Goal: Information Seeking & Learning: Learn about a topic

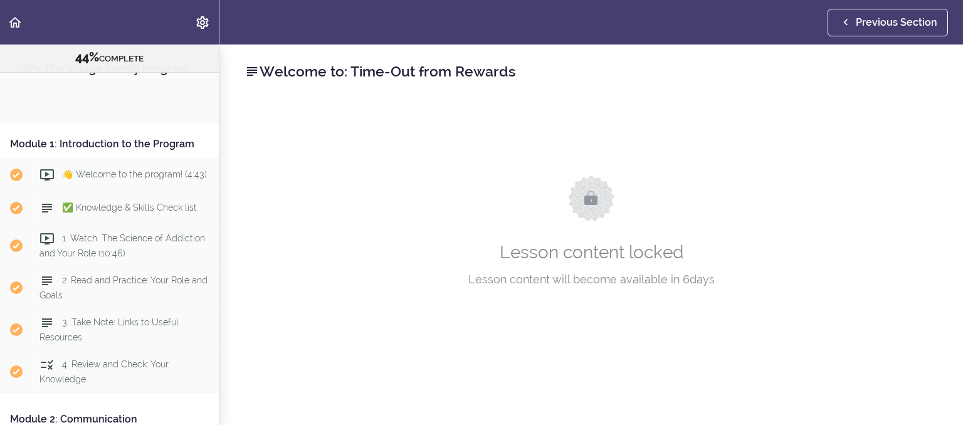
scroll to position [1136, 0]
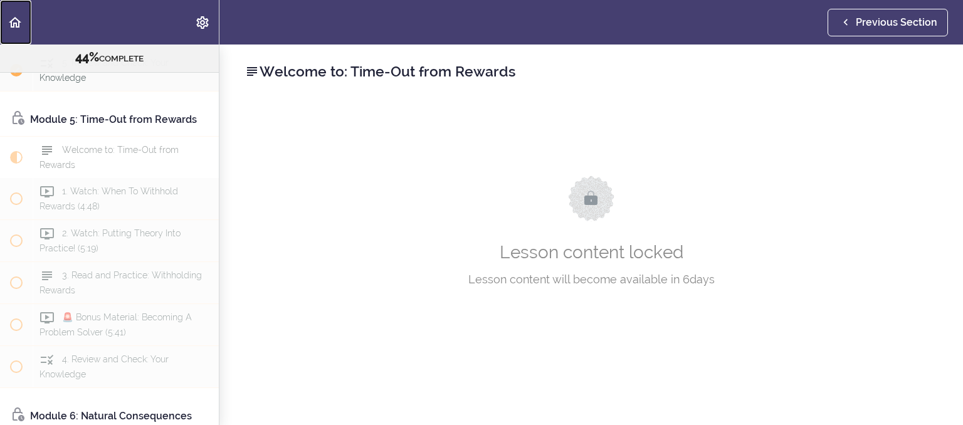
click at [11, 17] on icon "Back to course curriculum" at bounding box center [15, 22] width 15 height 15
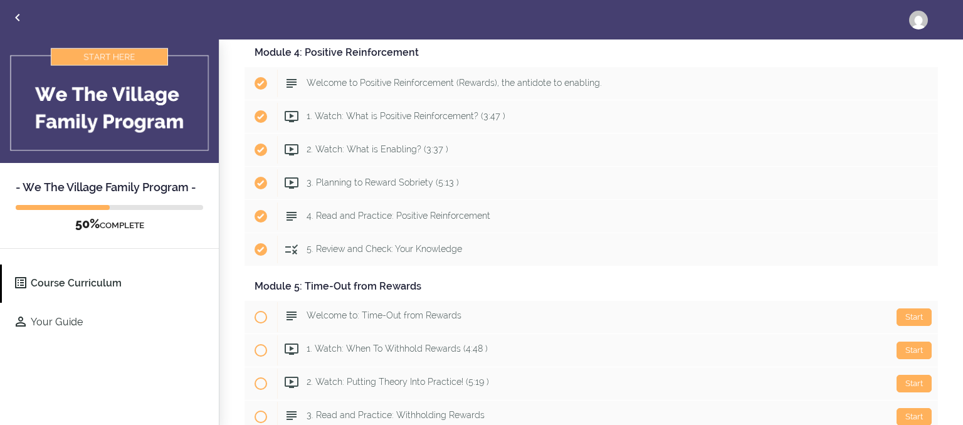
scroll to position [843, 0]
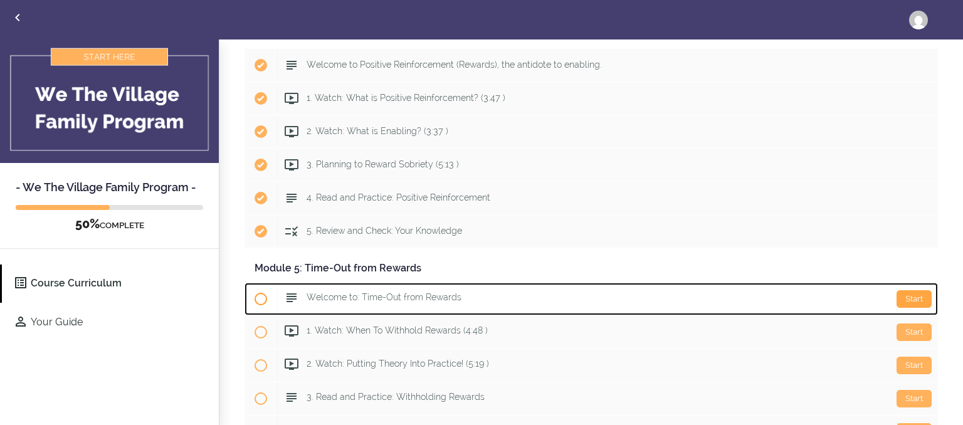
click at [914, 295] on div "Start" at bounding box center [914, 299] width 35 height 18
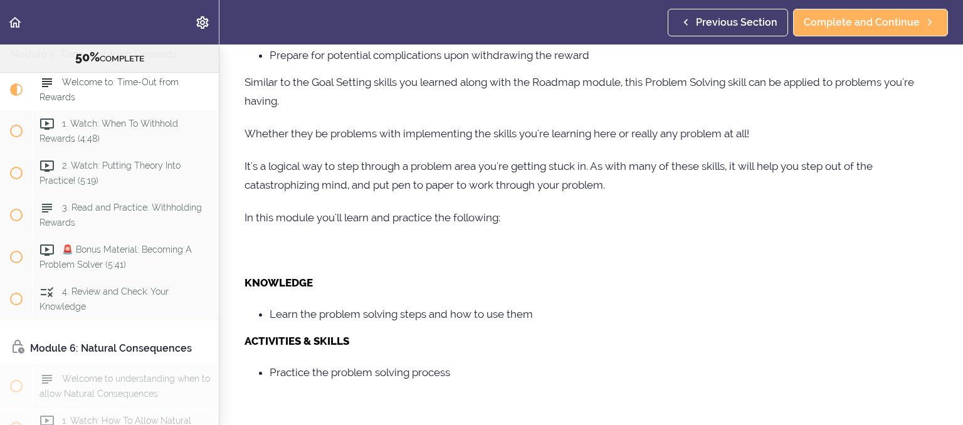
scroll to position [529, 0]
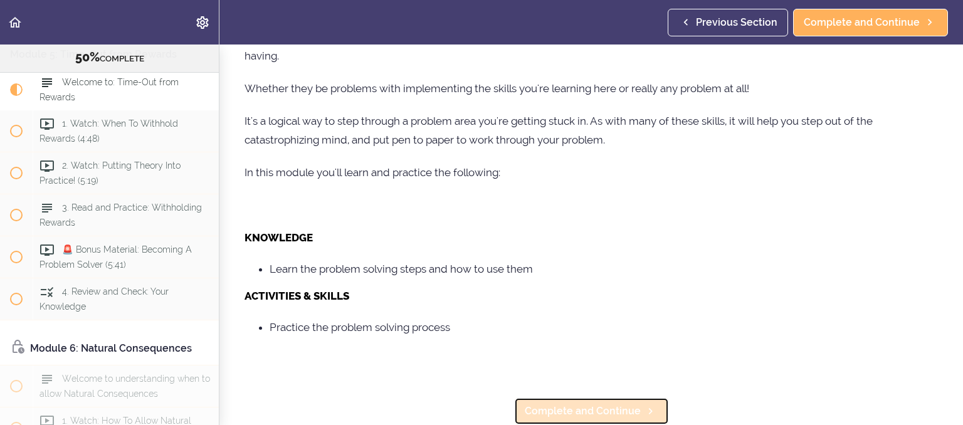
click at [603, 403] on link "Complete and Continue" at bounding box center [591, 412] width 155 height 28
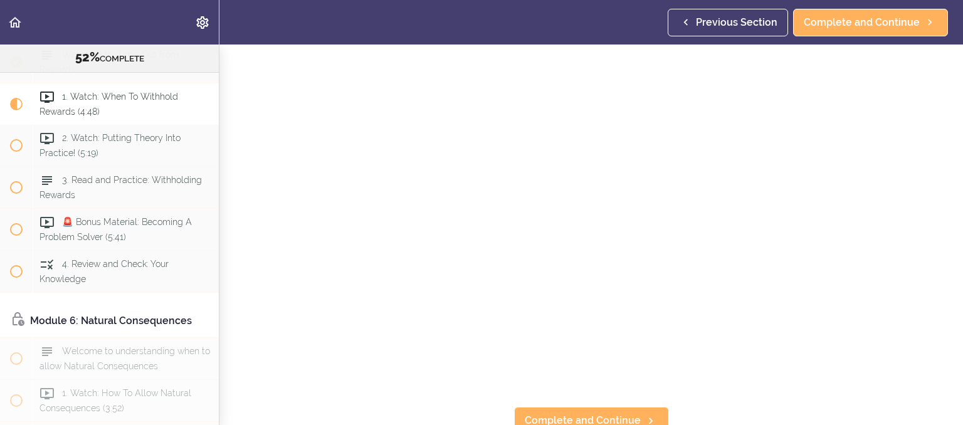
scroll to position [184, 0]
click at [624, 419] on link "Complete and Continue" at bounding box center [591, 412] width 155 height 28
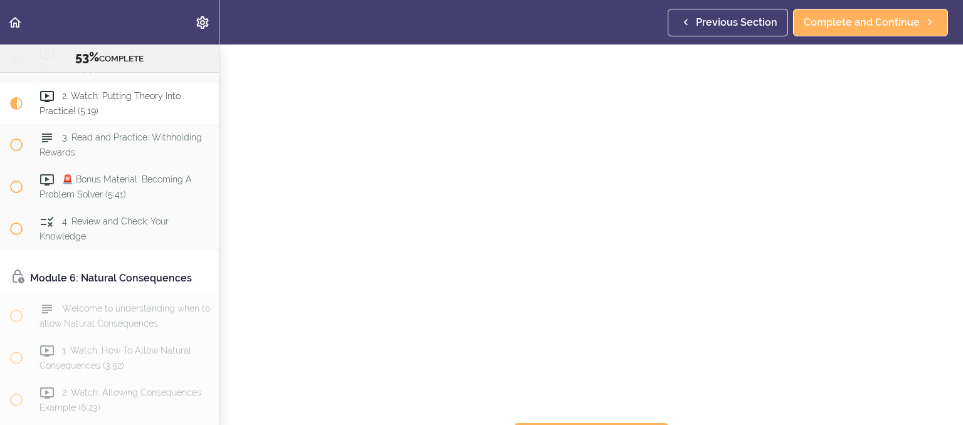
scroll to position [184, 0]
click at [640, 406] on link "Complete and Continue" at bounding box center [591, 412] width 155 height 28
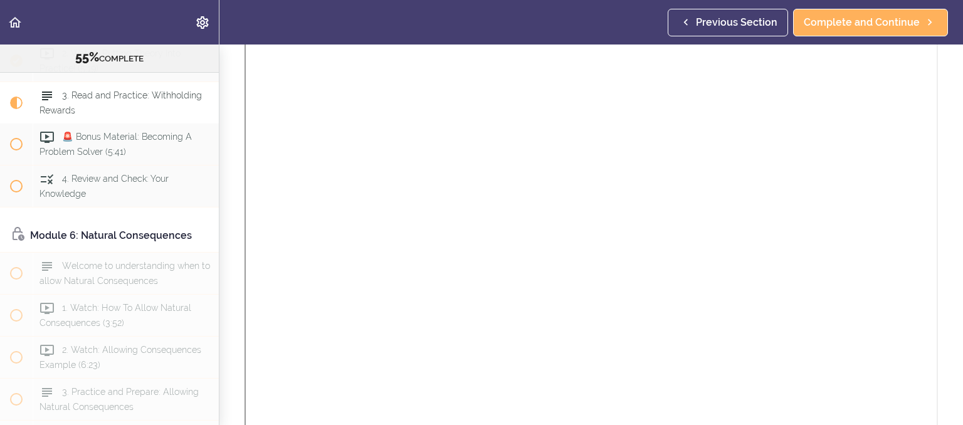
scroll to position [734, 0]
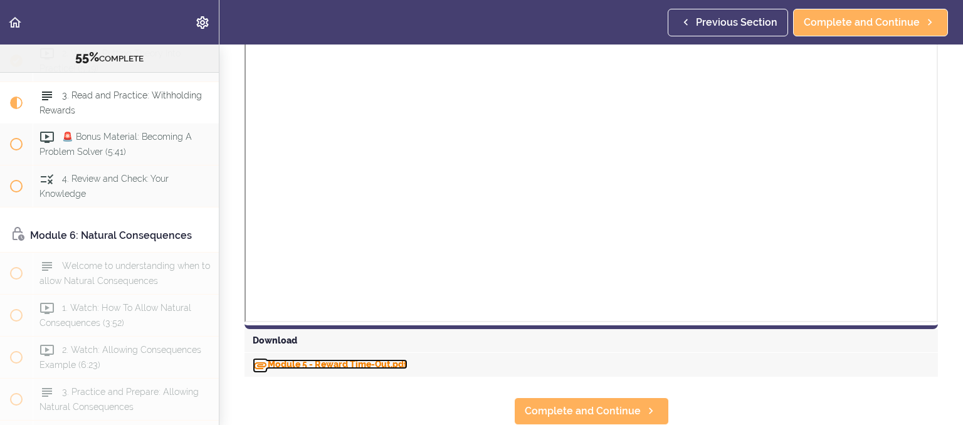
click at [390, 360] on link "Module 5 - Reward Time-Out.pdf" at bounding box center [330, 364] width 155 height 10
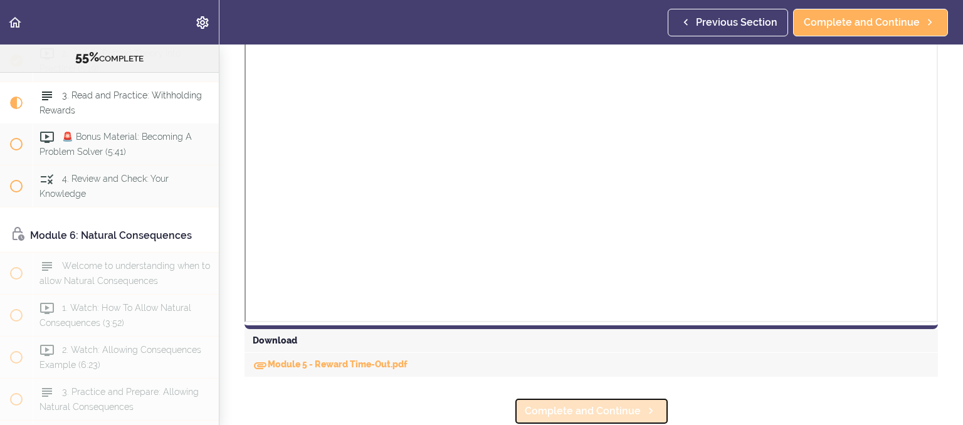
click at [539, 414] on span "Complete and Continue" at bounding box center [583, 411] width 116 height 15
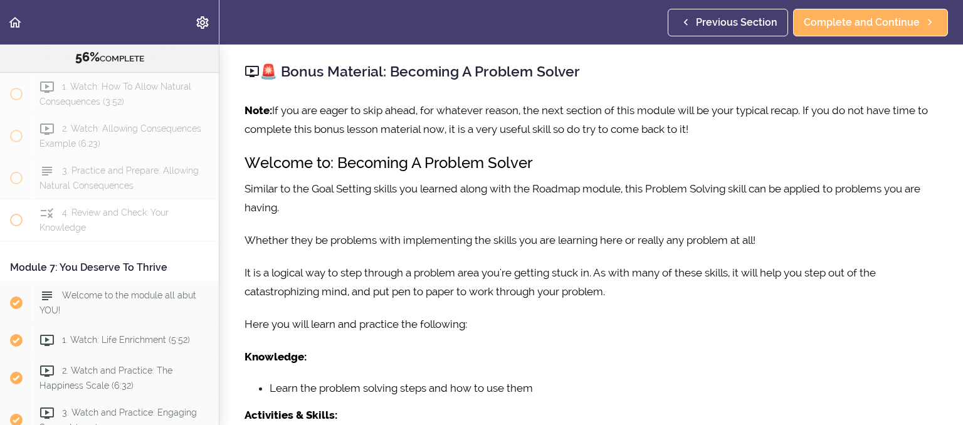
scroll to position [1535, 0]
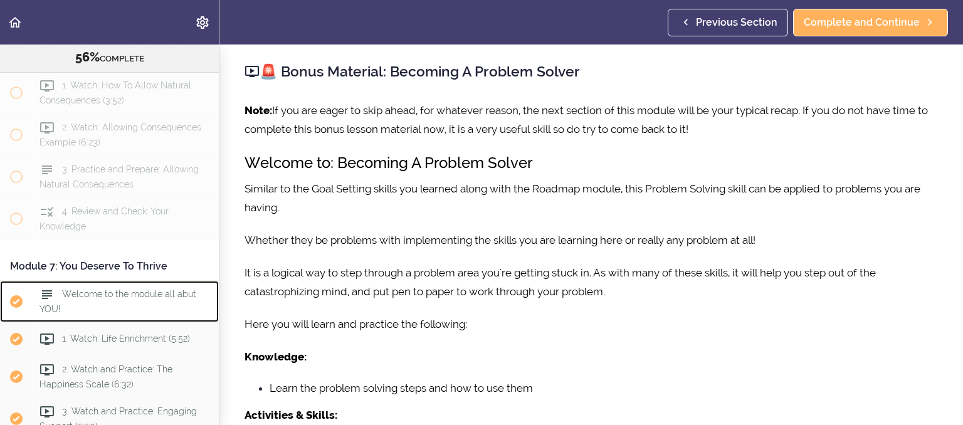
click at [142, 315] on div "Welcome to the module all abut YOU!" at bounding box center [126, 301] width 186 height 41
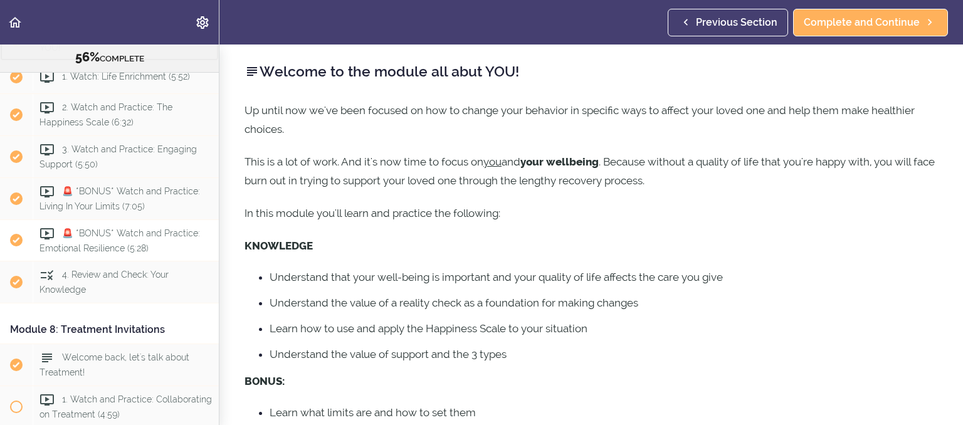
scroll to position [1857, 0]
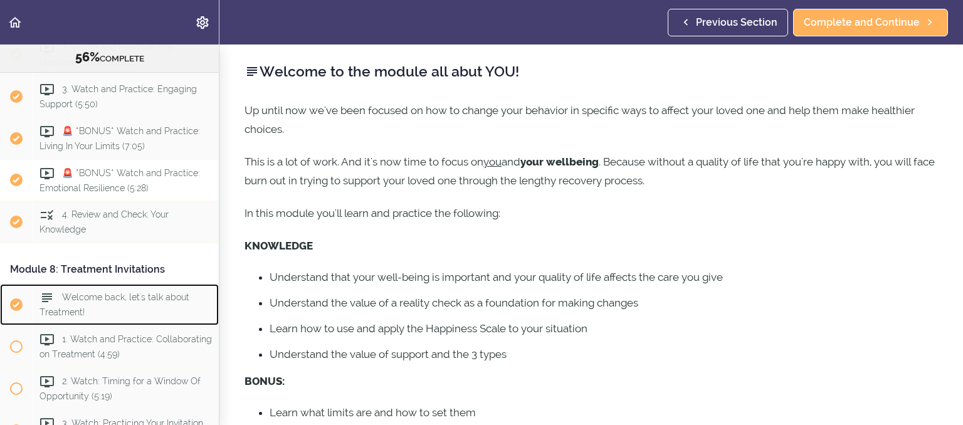
click at [136, 305] on div "Welcome back, let's talk about Treatment!" at bounding box center [126, 304] width 186 height 41
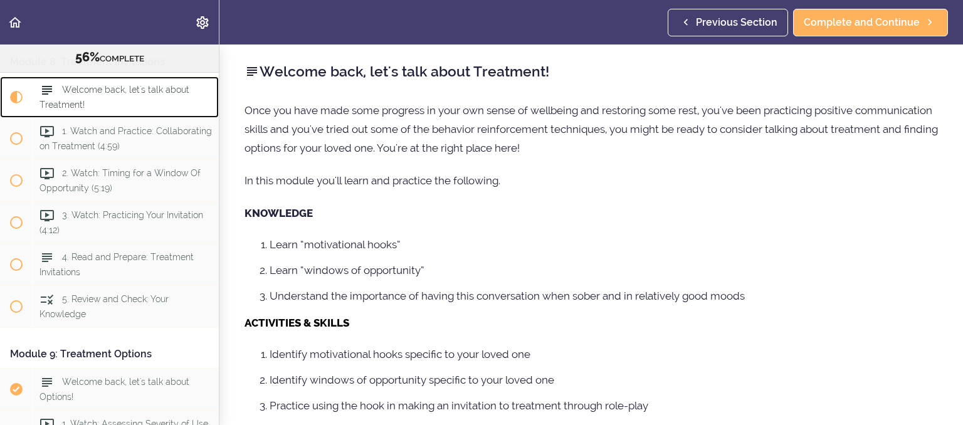
scroll to position [2065, 0]
click at [156, 151] on span "1. Watch and Practice: Collaborating on Treatment (4:59)" at bounding box center [126, 139] width 172 height 24
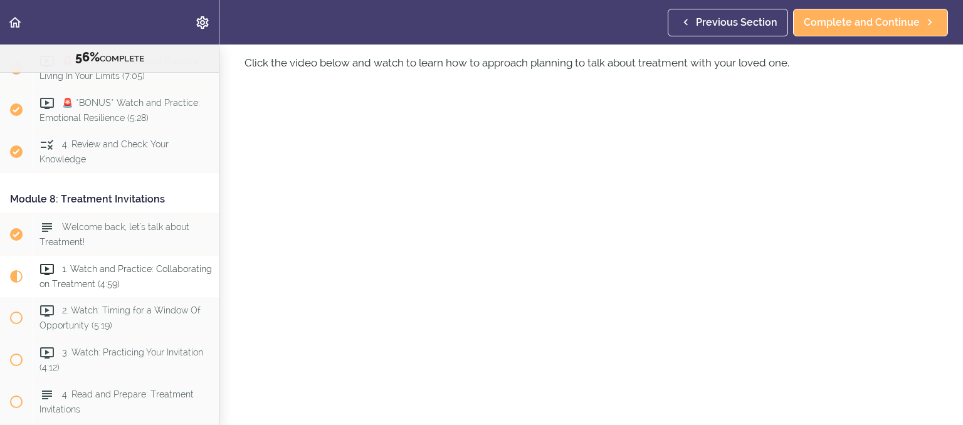
scroll to position [165, 0]
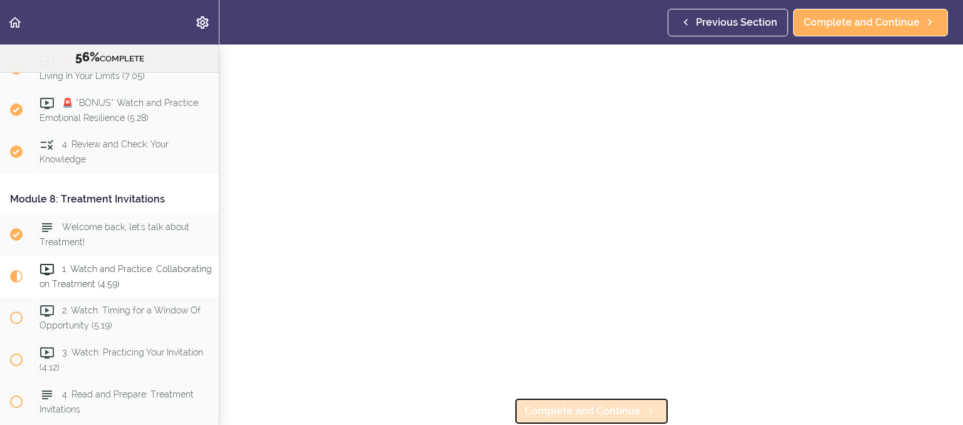
click at [546, 401] on link "Complete and Continue" at bounding box center [591, 412] width 155 height 28
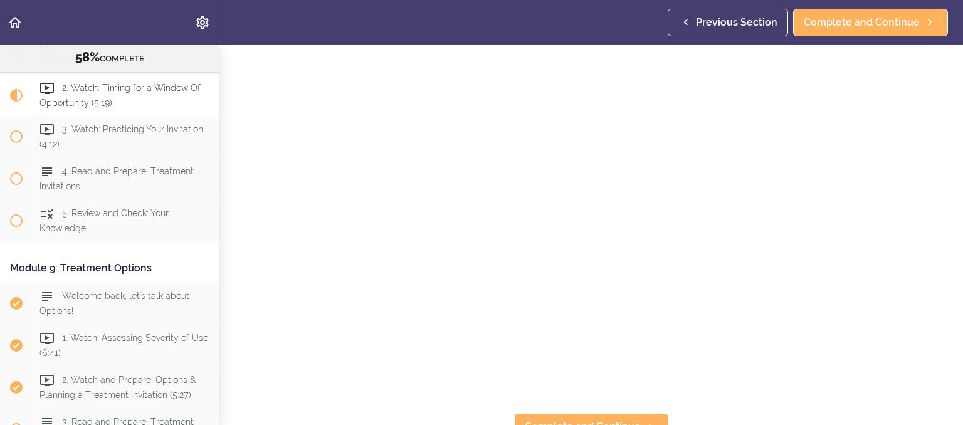
scroll to position [184, 0]
click at [605, 415] on span "Complete and Continue" at bounding box center [583, 411] width 116 height 15
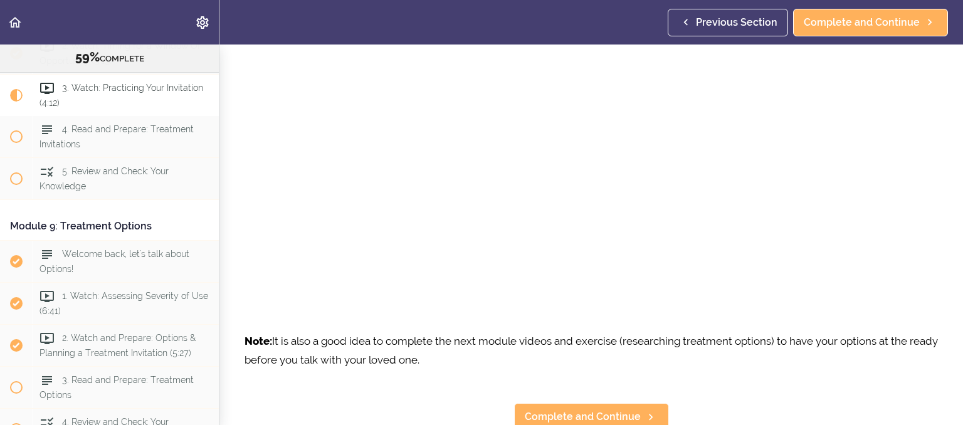
scroll to position [254, 0]
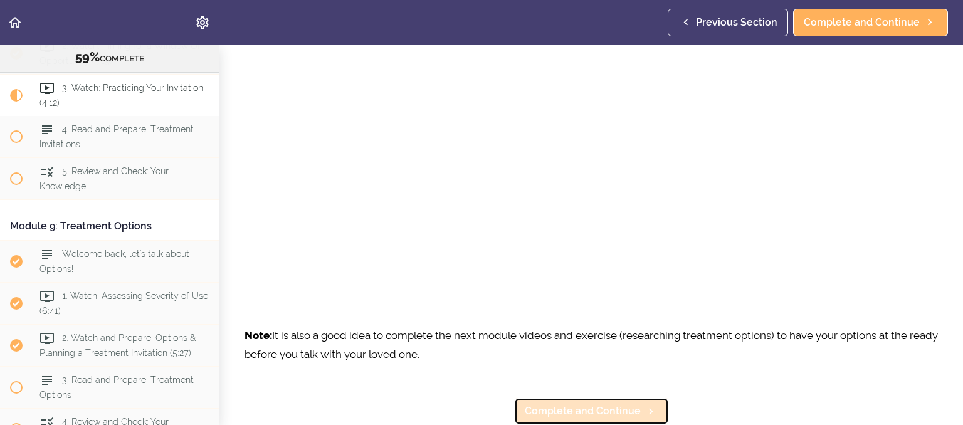
click at [558, 406] on span "Complete and Continue" at bounding box center [583, 411] width 116 height 15
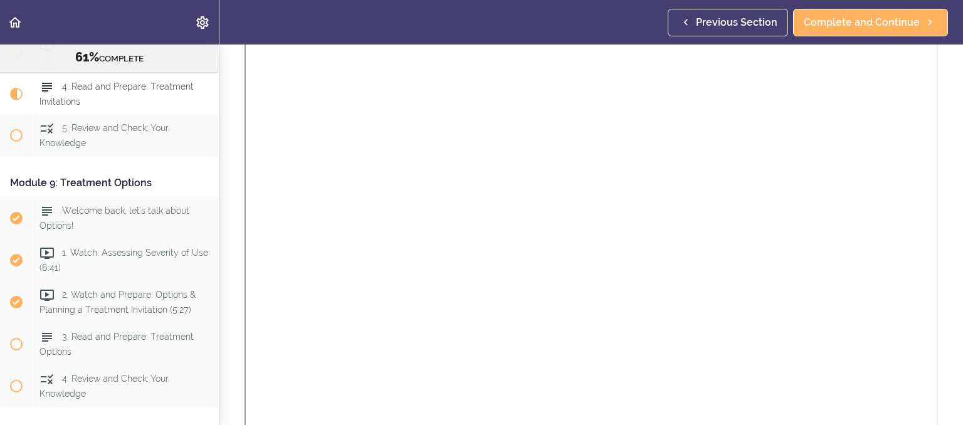
scroll to position [895, 0]
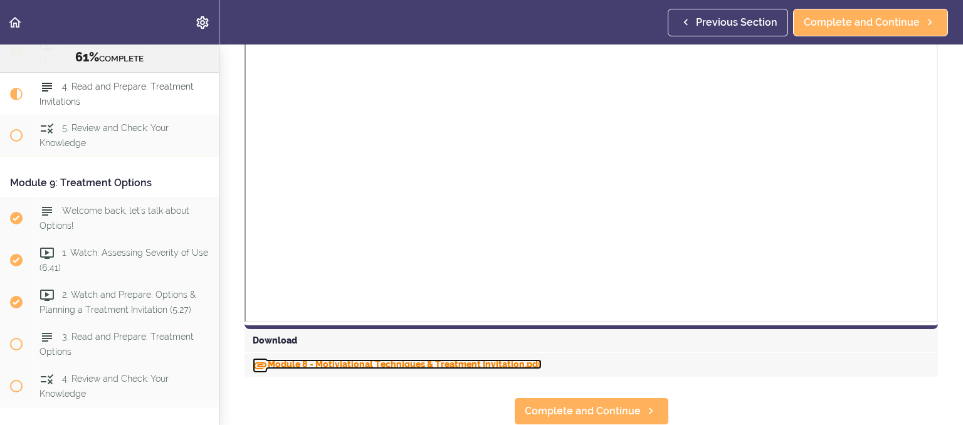
click at [435, 363] on link "Module 8 - Motiviational Techniques & Treatment Invitation.pdf" at bounding box center [397, 364] width 289 height 10
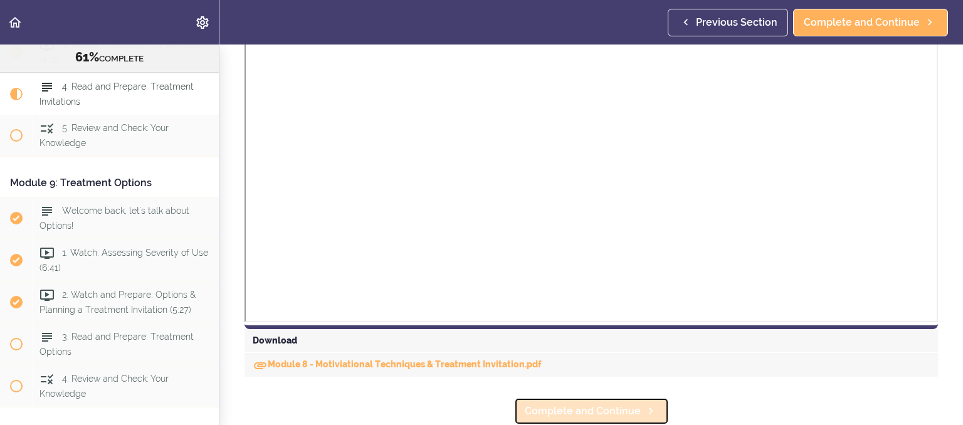
click at [592, 407] on span "Complete and Continue" at bounding box center [583, 411] width 116 height 15
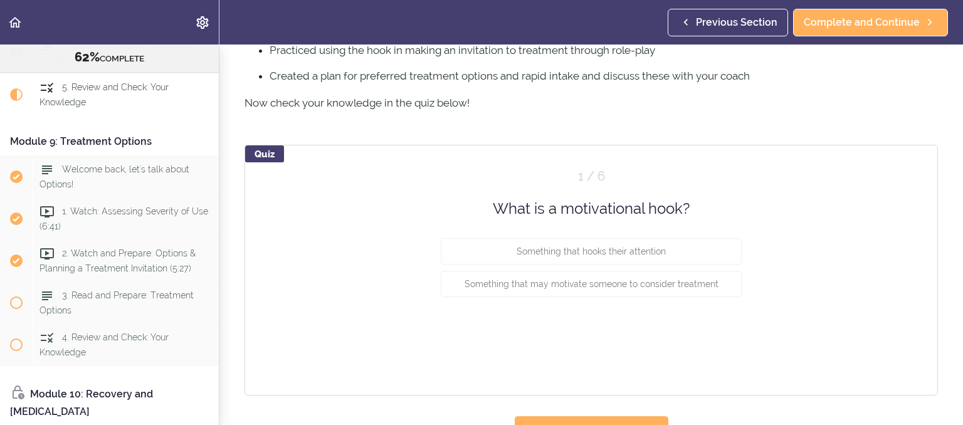
scroll to position [888, 0]
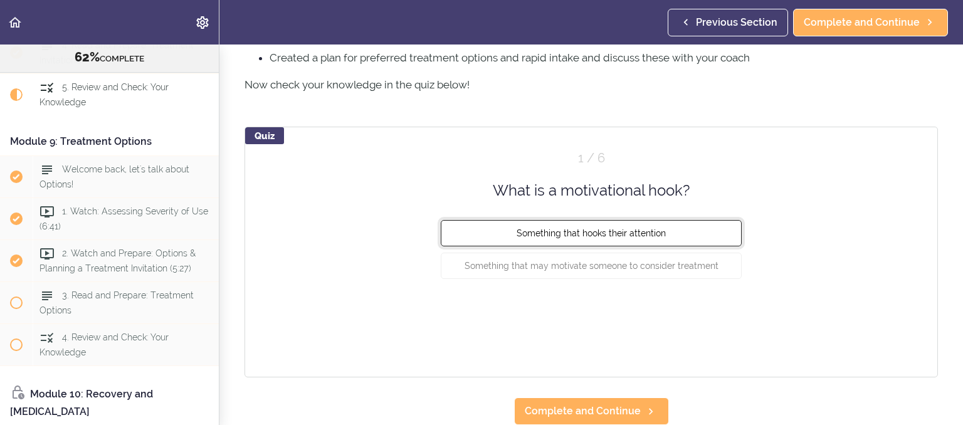
click at [622, 237] on span "Something that hooks their attention" at bounding box center [591, 233] width 149 height 10
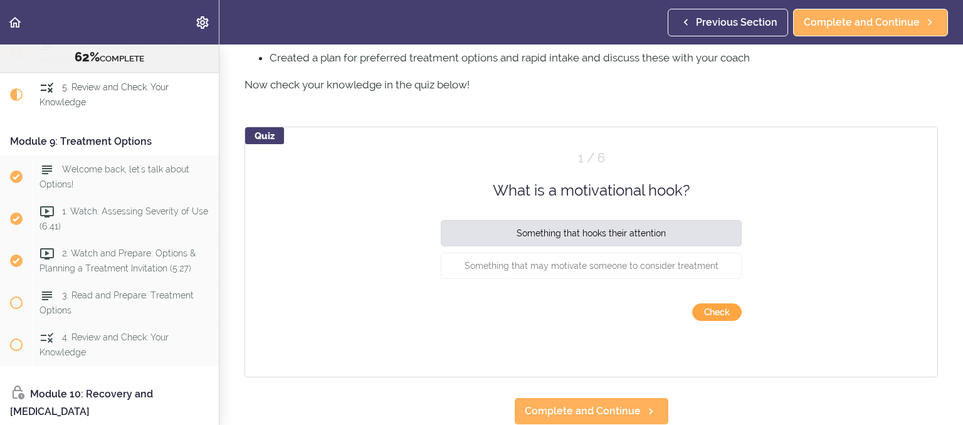
click at [705, 310] on button "Check" at bounding box center [717, 313] width 50 height 18
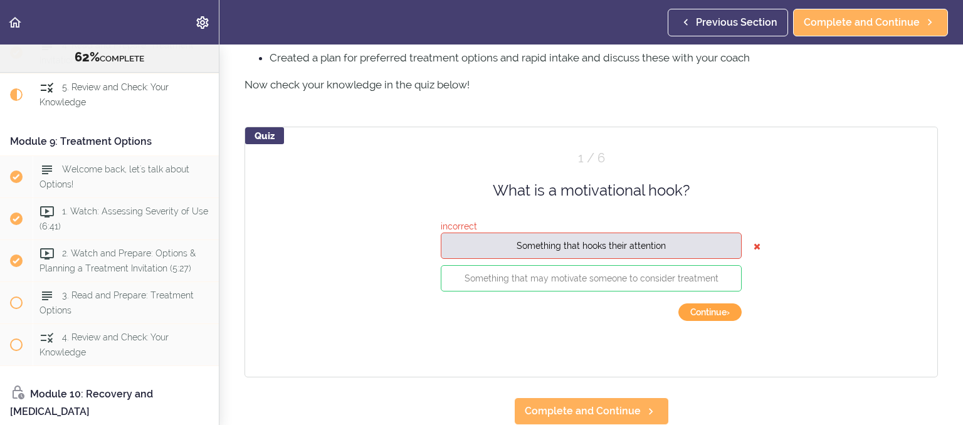
click at [705, 310] on button "Continue ›" at bounding box center [710, 313] width 63 height 18
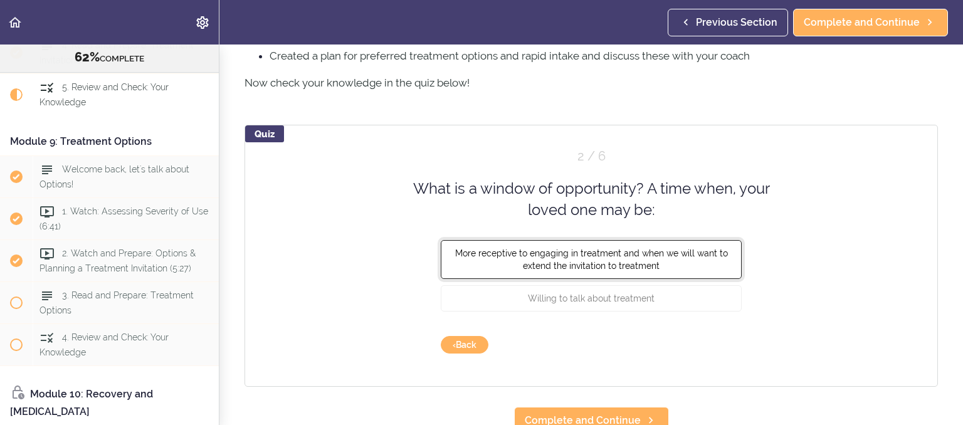
click at [633, 265] on span "More receptive to engaging in treatment and when we will want to extend the inv…" at bounding box center [591, 259] width 273 height 23
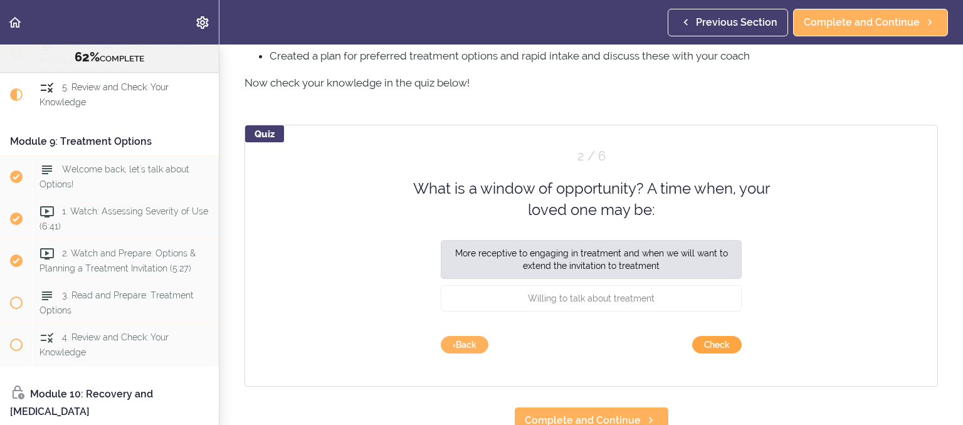
click at [706, 346] on button "Check" at bounding box center [717, 345] width 50 height 18
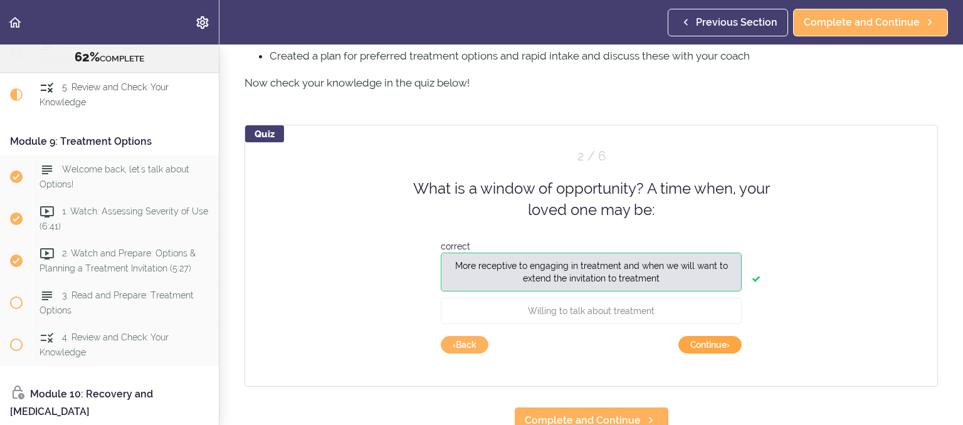
click at [706, 346] on button "Continue ›" at bounding box center [710, 345] width 63 height 18
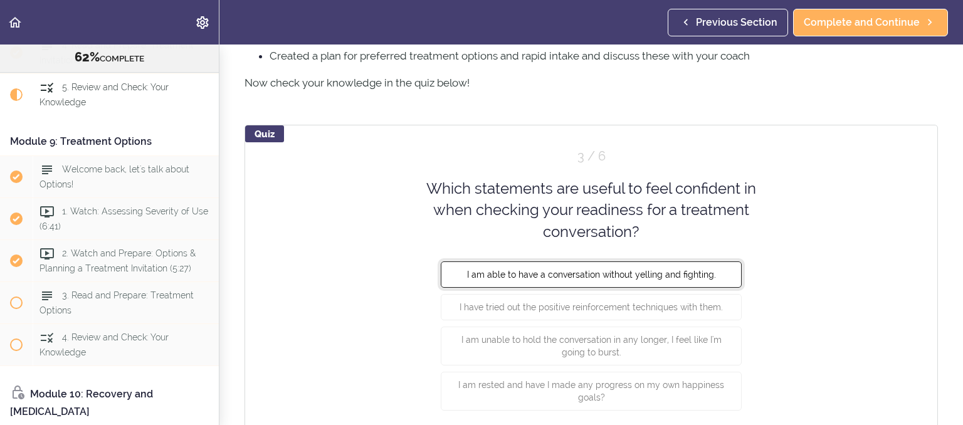
click at [682, 282] on button "I am able to have a conversation without yelling and fighting." at bounding box center [591, 275] width 301 height 26
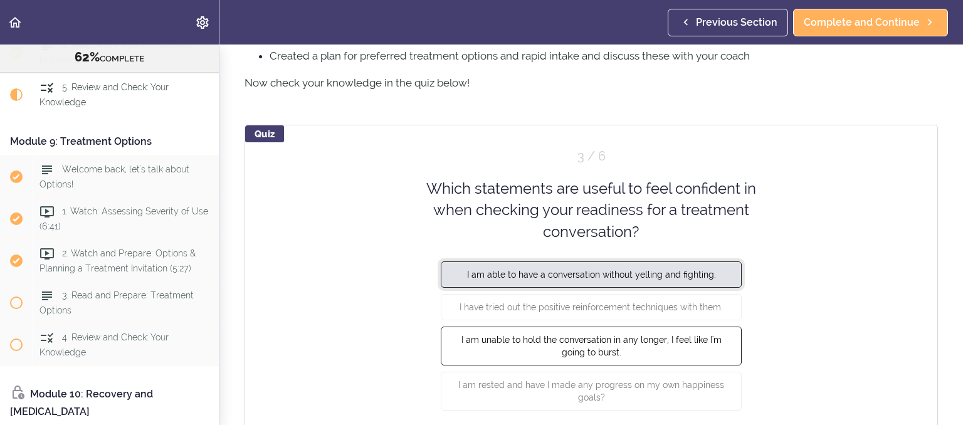
scroll to position [948, 0]
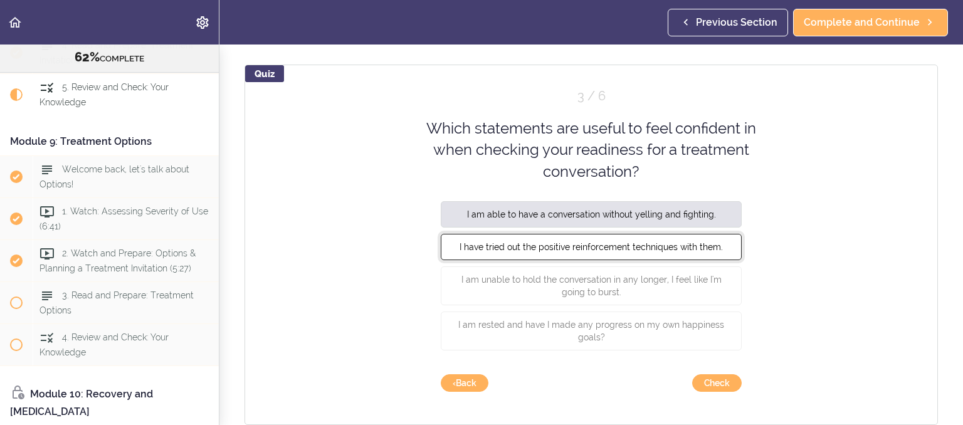
click at [657, 252] on span "I have tried out the positive reinforcement techniques with them." at bounding box center [591, 247] width 263 height 10
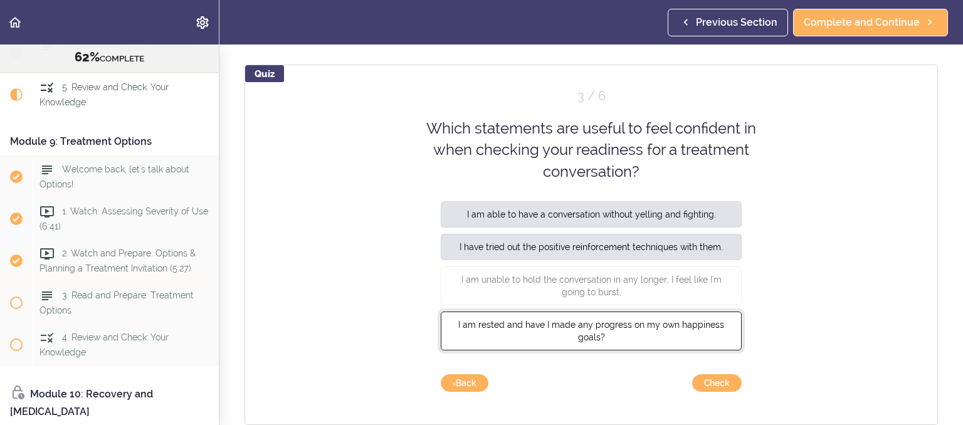
click at [656, 330] on span "I am rested and have I made any progress on my own happiness goals?" at bounding box center [591, 331] width 266 height 23
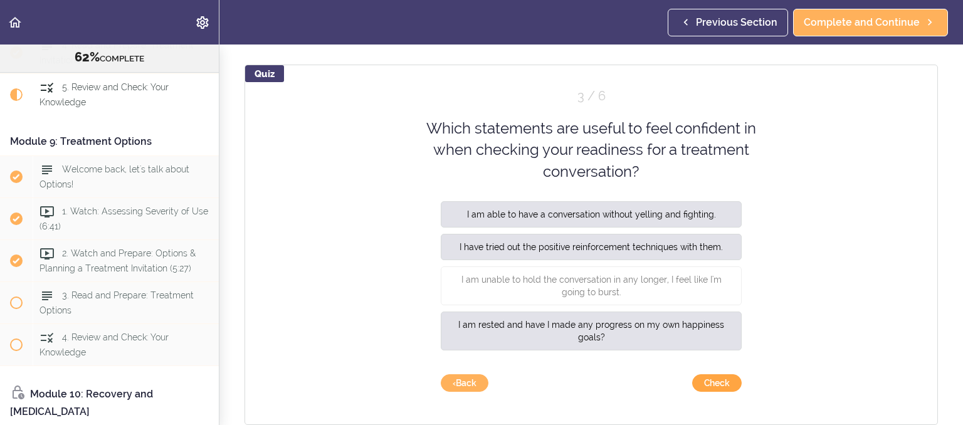
click at [721, 388] on button "Check" at bounding box center [717, 383] width 50 height 18
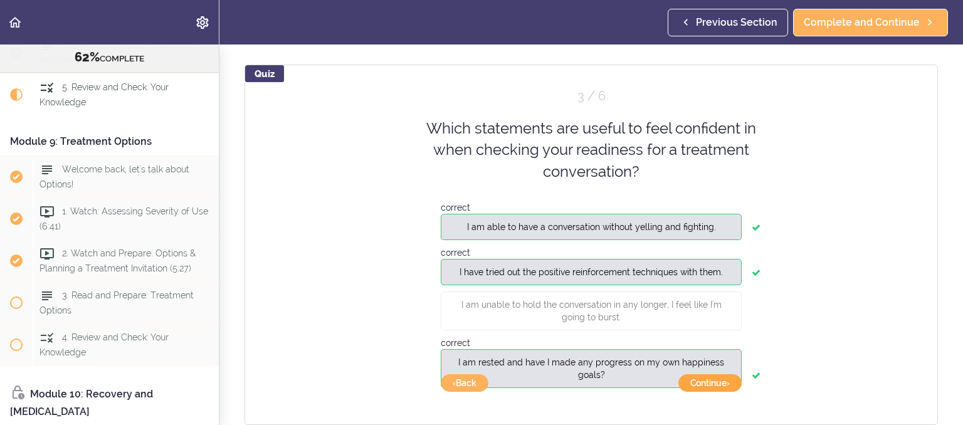
click at [721, 388] on button "Continue ›" at bounding box center [710, 383] width 63 height 18
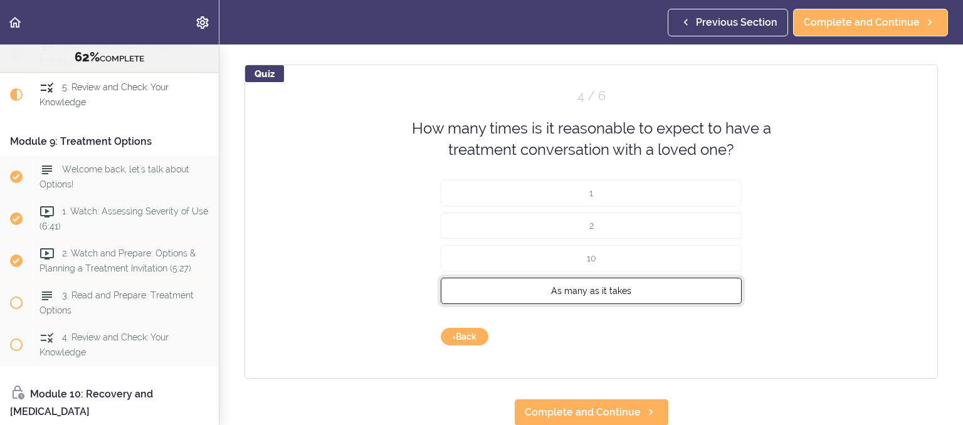
click at [623, 291] on span "As many as it takes" at bounding box center [591, 290] width 80 height 10
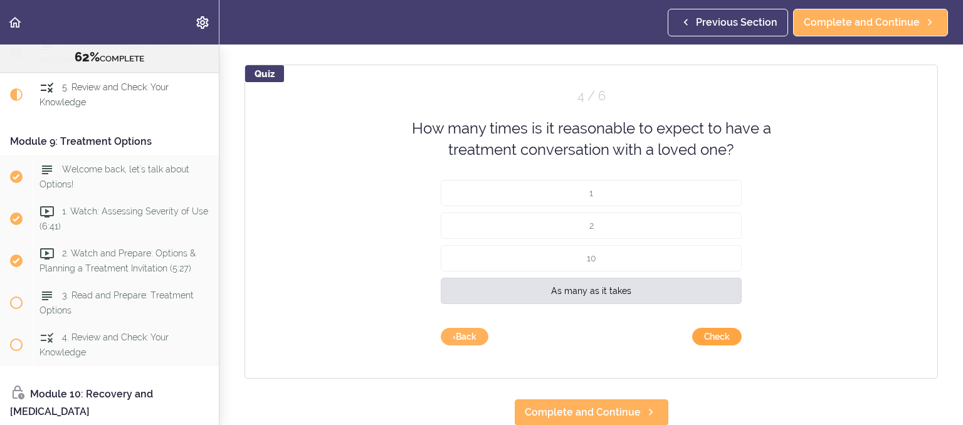
click at [705, 339] on button "Check" at bounding box center [717, 337] width 50 height 18
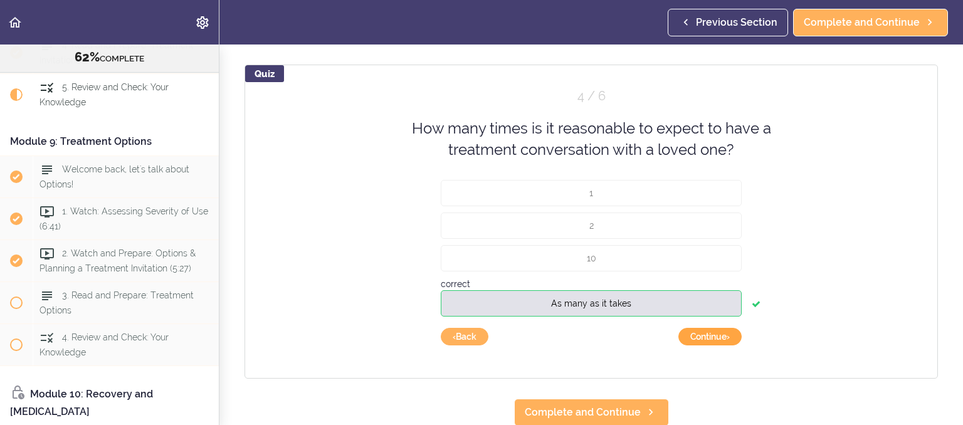
click at [705, 339] on button "Continue ›" at bounding box center [710, 337] width 63 height 18
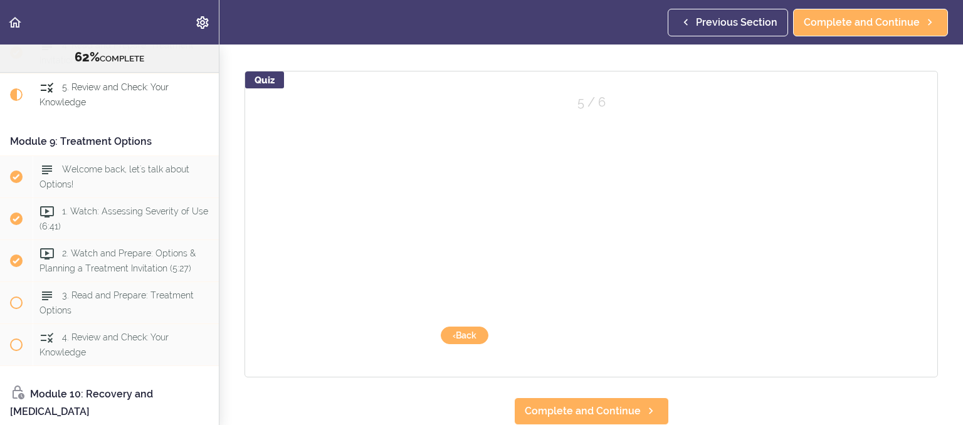
scroll to position [943, 0]
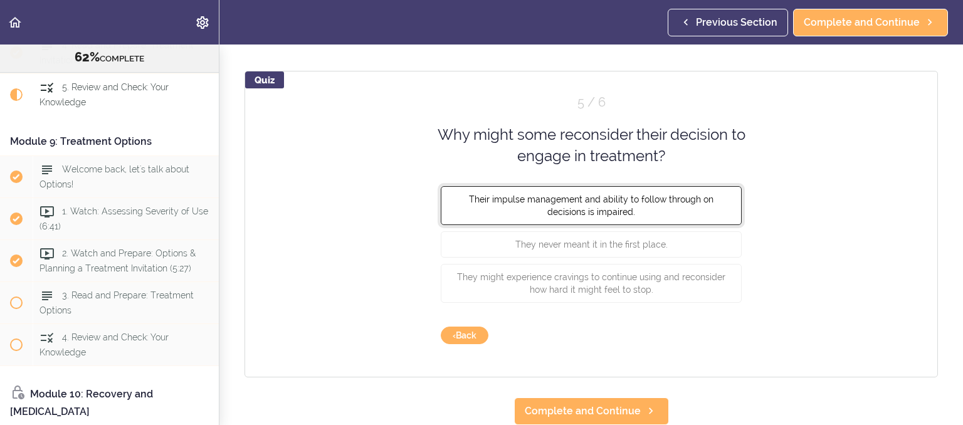
click at [654, 212] on button "Their impulse management and ability to follow through on decisions is impaired." at bounding box center [591, 205] width 301 height 39
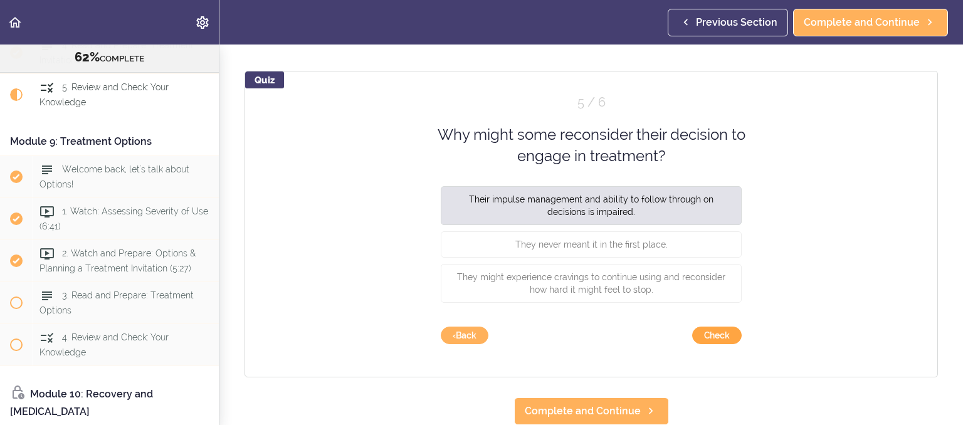
click at [720, 333] on button "Check" at bounding box center [717, 336] width 50 height 18
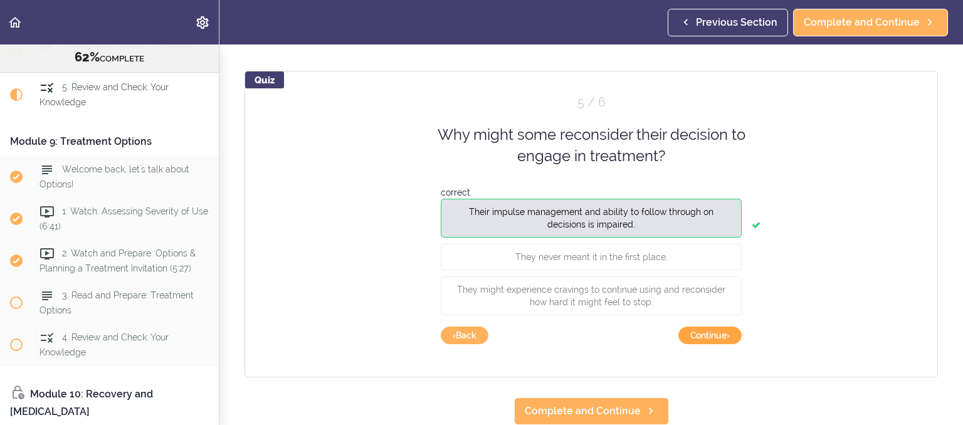
click at [720, 333] on button "Continue ›" at bounding box center [710, 336] width 63 height 18
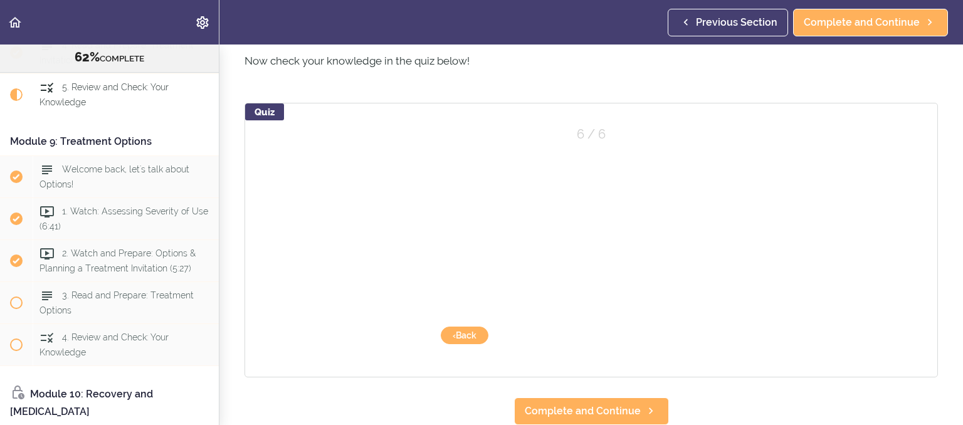
scroll to position [911, 0]
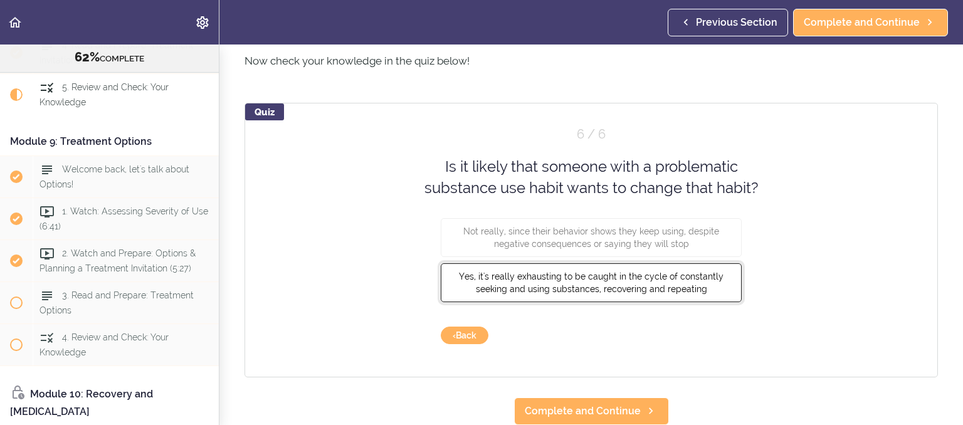
click at [686, 288] on span "Yes, it's really exhausting to be caught in the cycle of constantly seeking and…" at bounding box center [591, 282] width 265 height 23
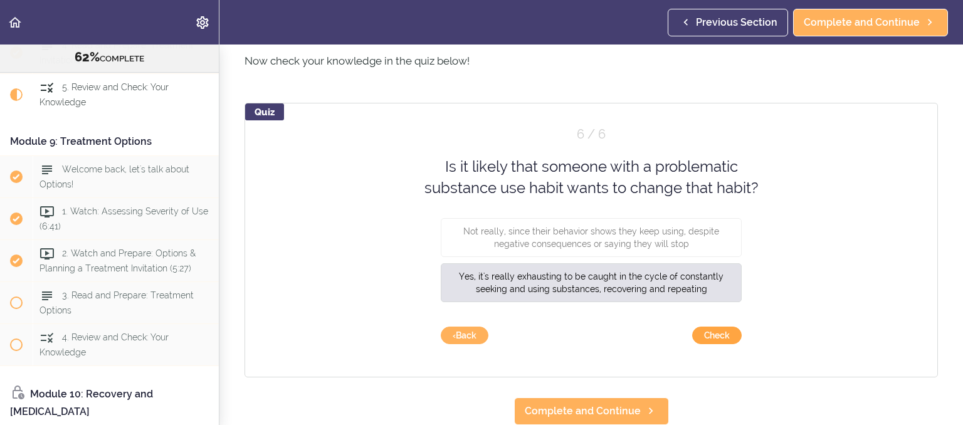
click at [712, 339] on button "Check" at bounding box center [717, 336] width 50 height 18
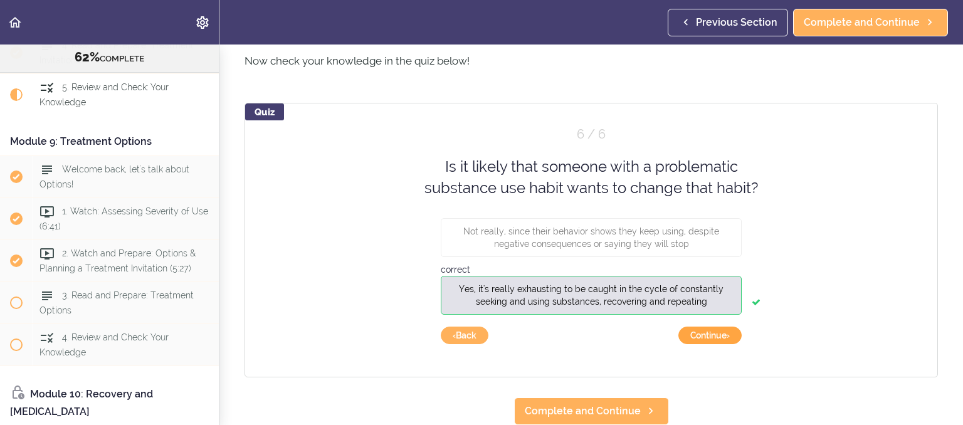
click at [712, 339] on button "Continue ›" at bounding box center [710, 336] width 63 height 18
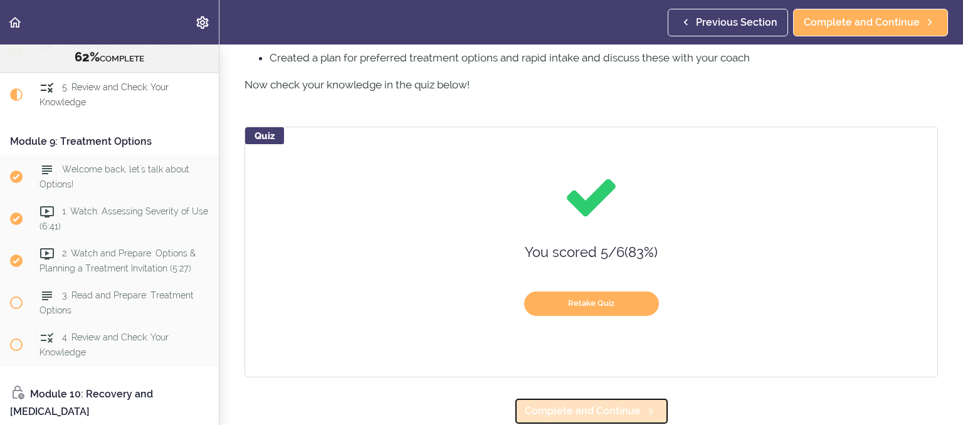
click at [643, 410] on icon at bounding box center [650, 411] width 15 height 13
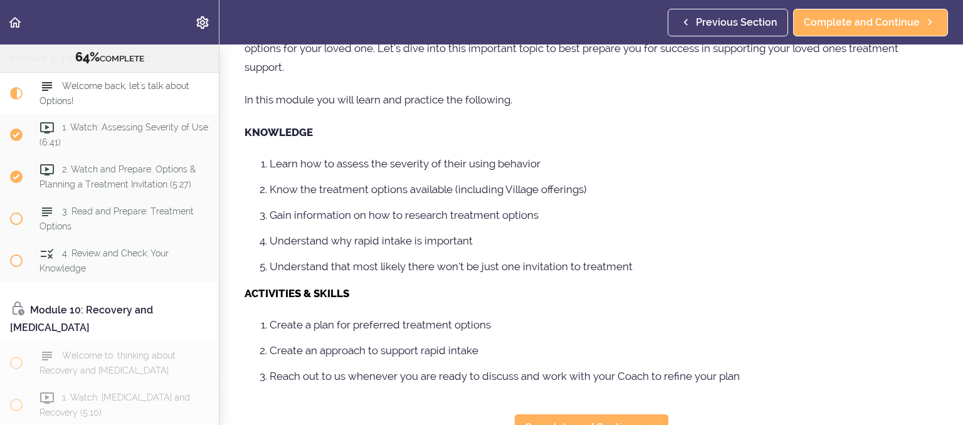
scroll to position [156, 0]
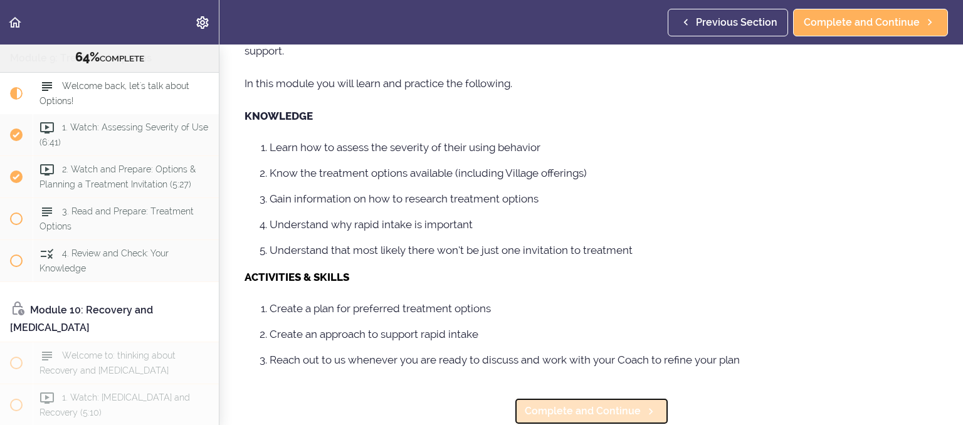
click at [643, 407] on icon at bounding box center [650, 411] width 15 height 13
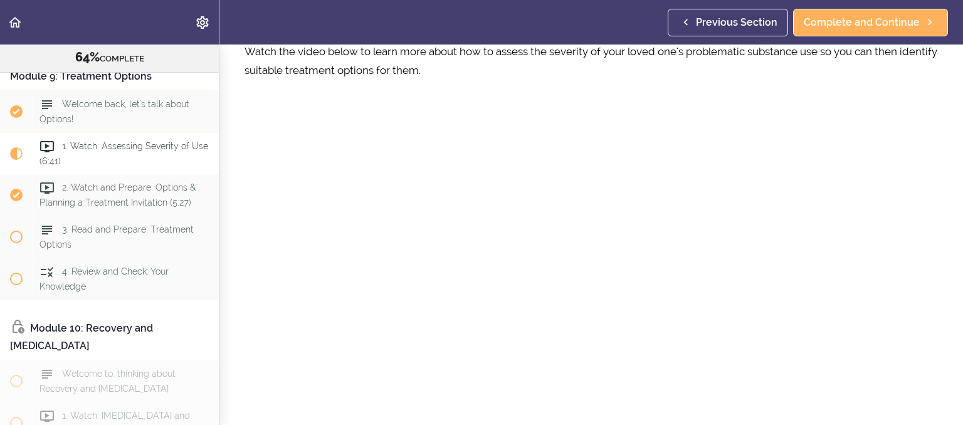
scroll to position [60, 0]
